Goal: Transaction & Acquisition: Obtain resource

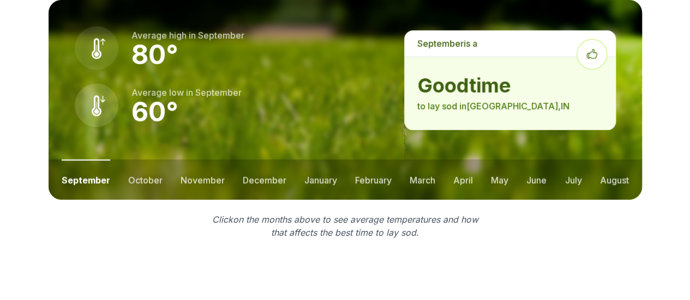
scroll to position [1560, 0]
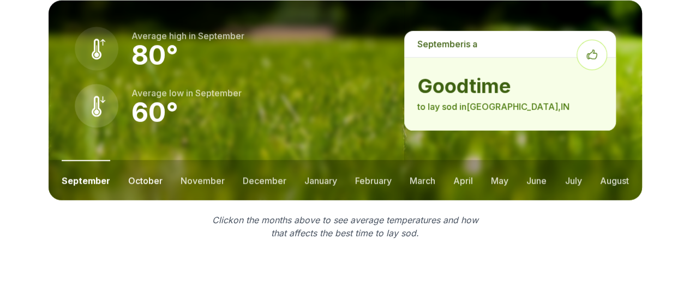
click at [135, 160] on button "october" at bounding box center [145, 180] width 34 height 40
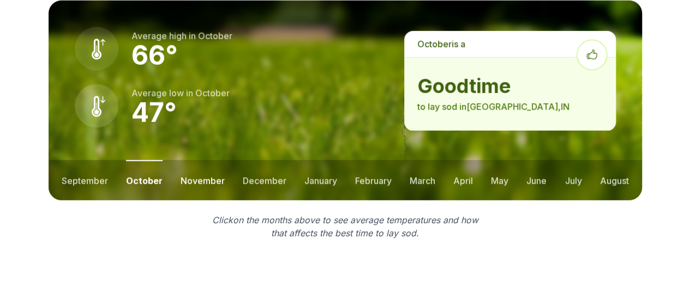
click at [194, 160] on button "november" at bounding box center [202, 180] width 44 height 40
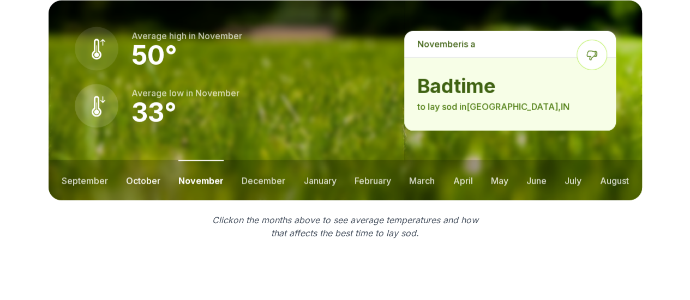
click at [137, 160] on button "october" at bounding box center [143, 180] width 34 height 40
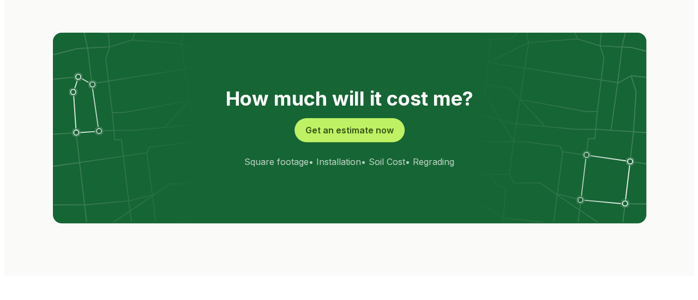
scroll to position [2182, 0]
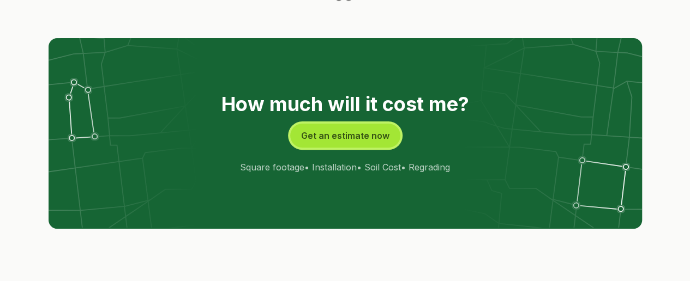
click at [354, 124] on button "Get an estimate now" at bounding box center [345, 136] width 110 height 24
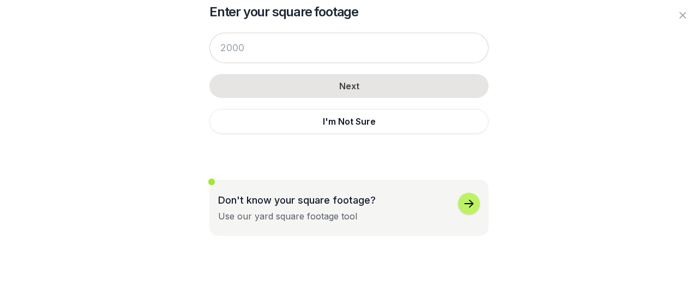
scroll to position [0, 0]
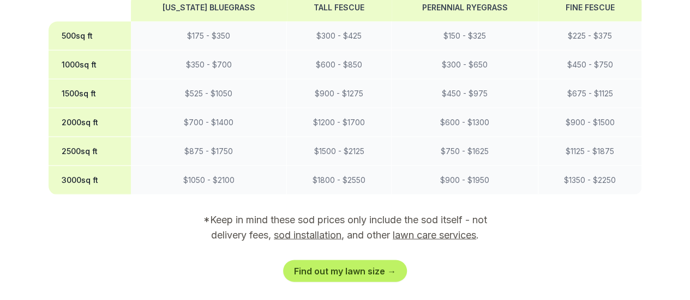
scroll to position [982, 0]
